Goal: Find specific page/section: Find specific page/section

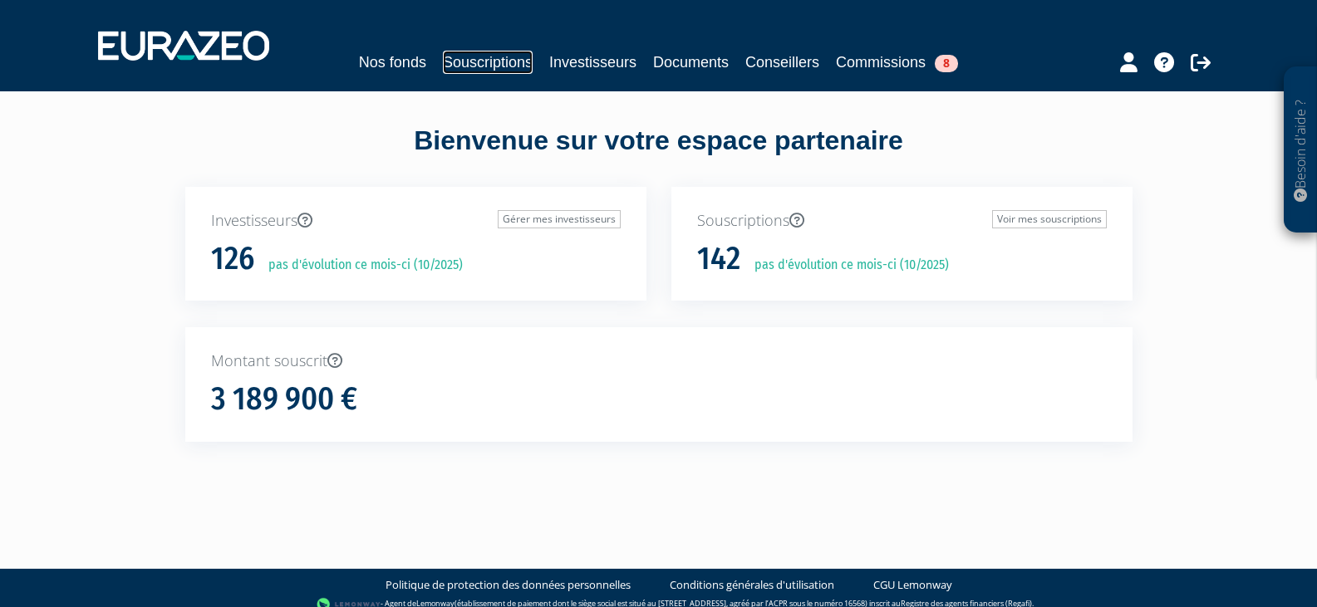
click at [485, 65] on link "Souscriptions" at bounding box center [488, 62] width 90 height 23
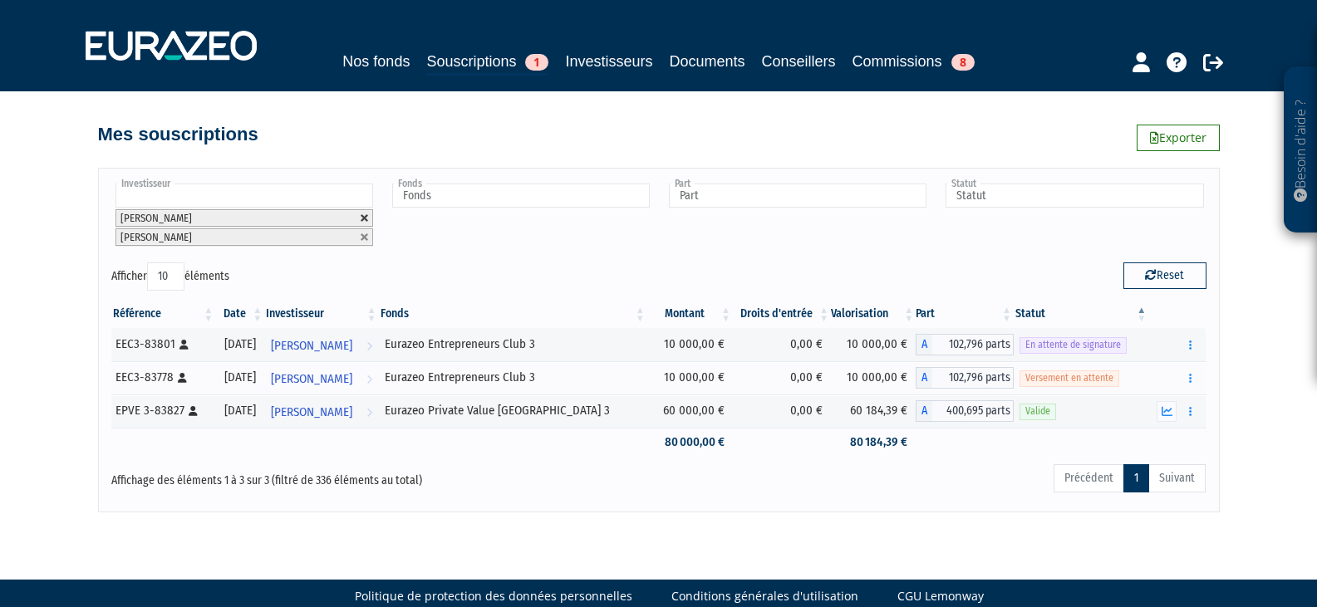
click at [364, 220] on link at bounding box center [365, 218] width 10 height 10
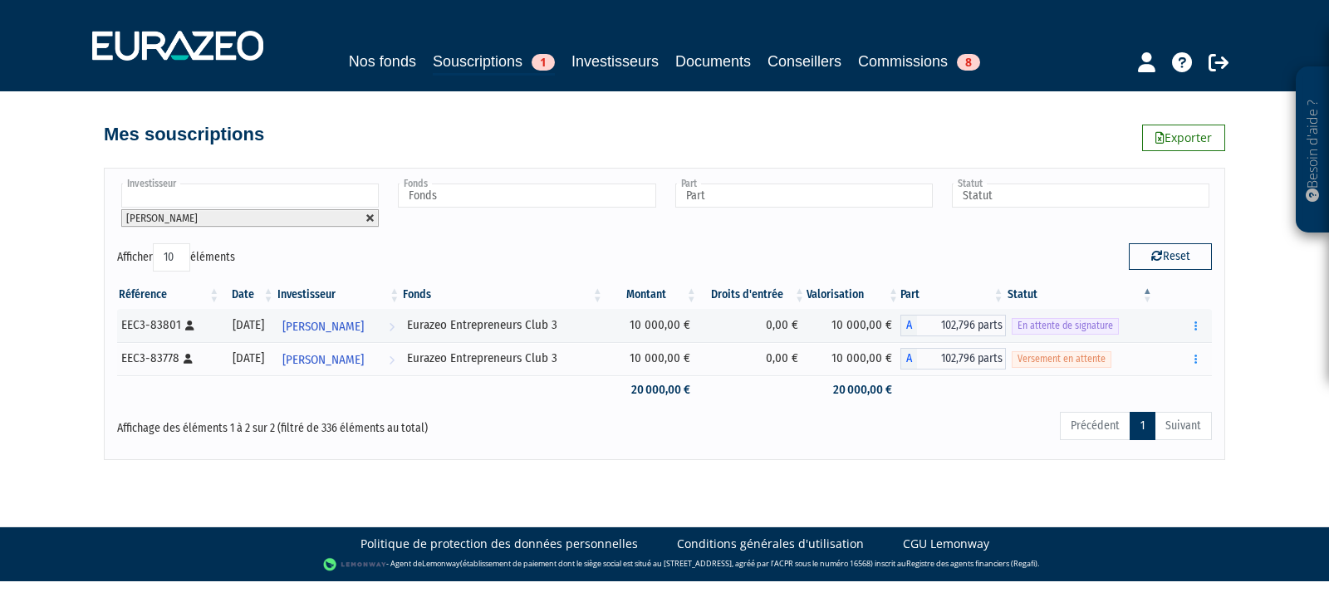
click at [368, 218] on link at bounding box center [371, 218] width 10 height 10
type input "Investisseur"
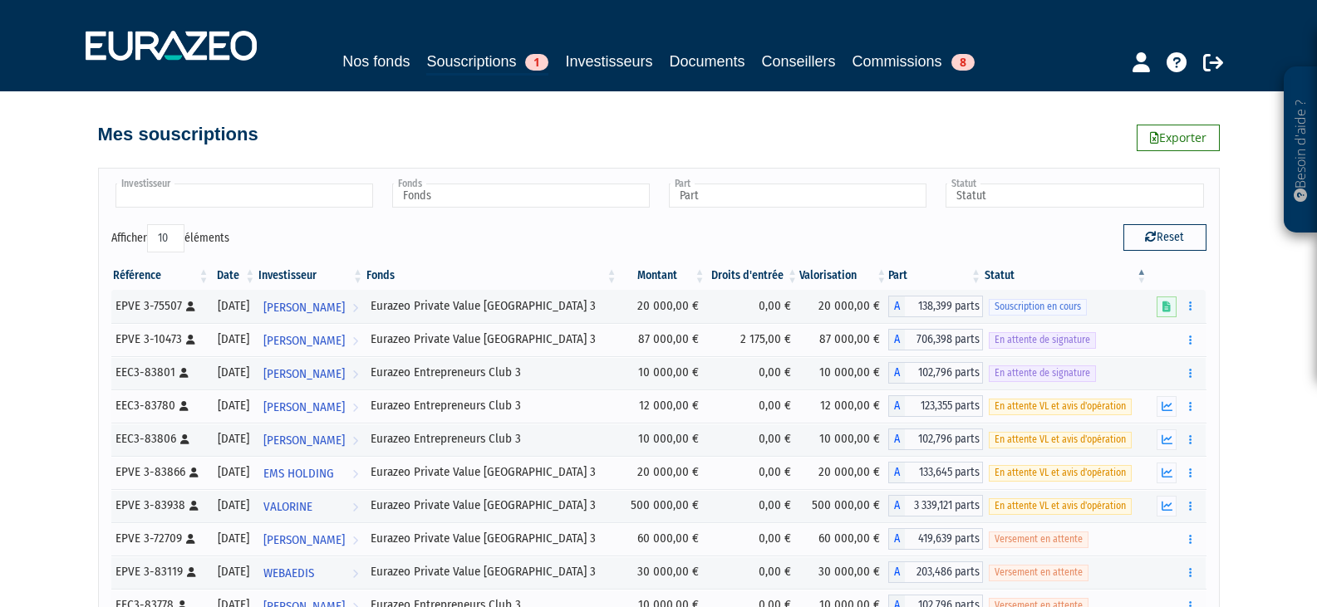
click at [308, 200] on input "text" at bounding box center [244, 196] width 258 height 24
type input "ems"
click at [147, 222] on li "EMS HOLDING" at bounding box center [243, 222] width 263 height 21
